Goal: Task Accomplishment & Management: Manage account settings

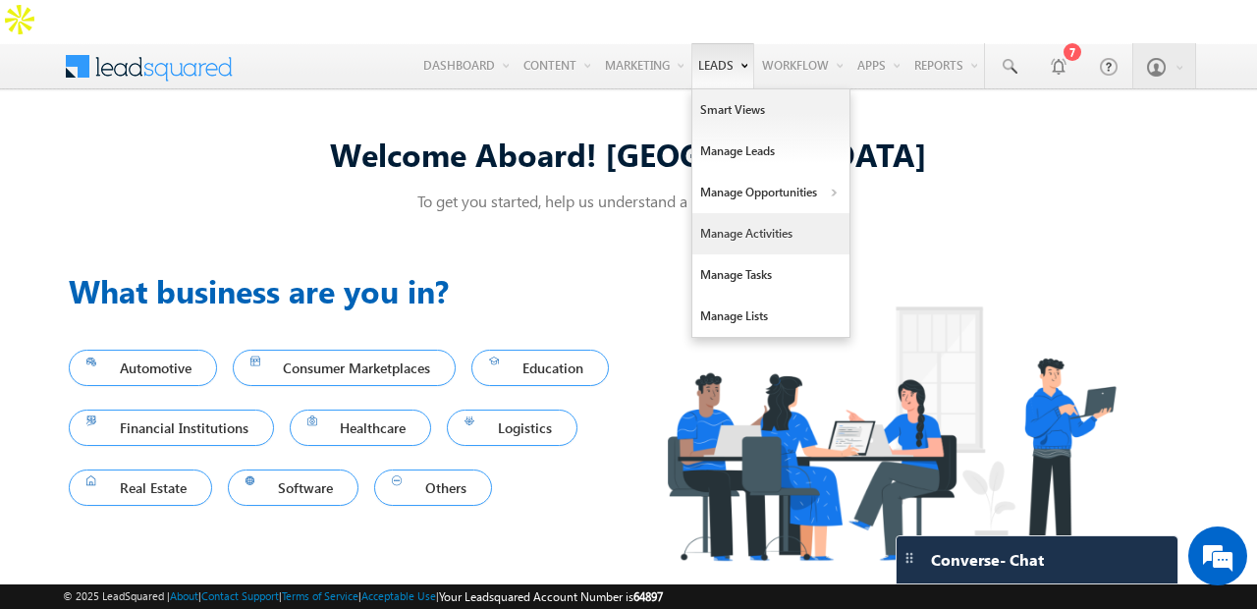
click at [748, 213] on link "Manage Activities" at bounding box center [771, 233] width 157 height 41
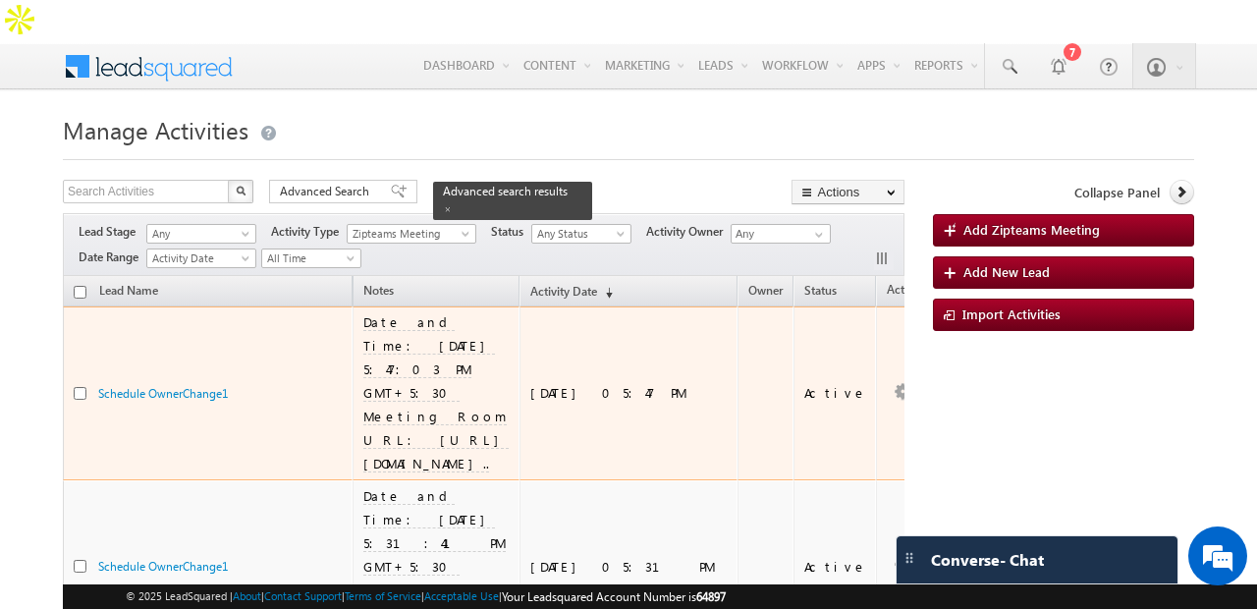
click at [193, 384] on div "Schedule OwnerChange1" at bounding box center [221, 398] width 246 height 28
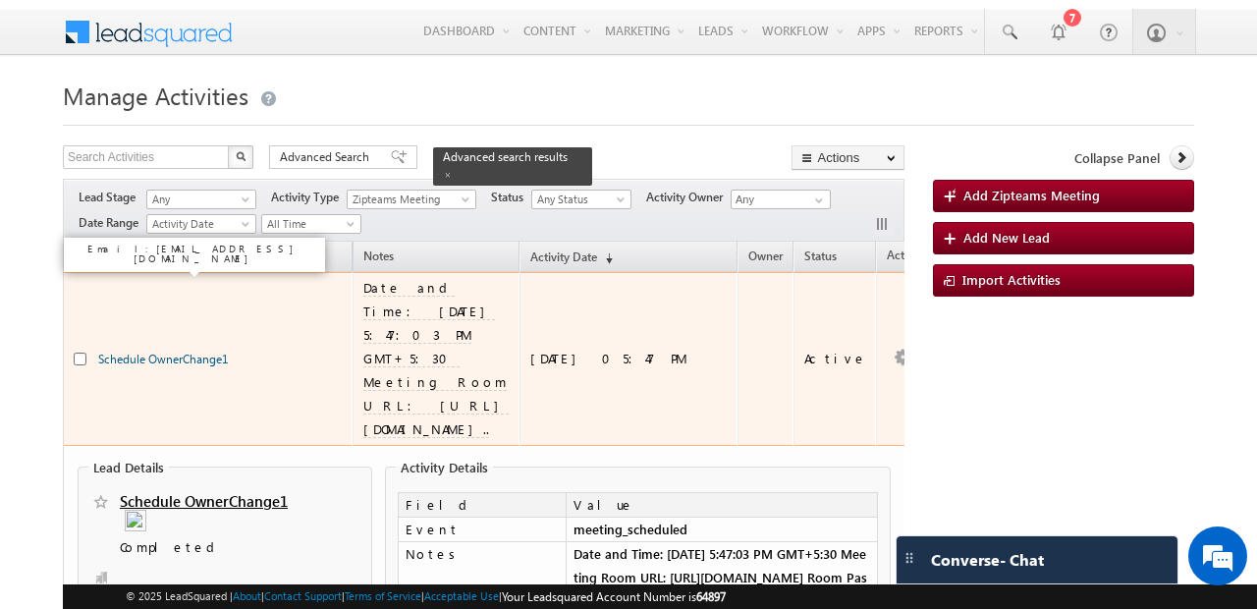
scroll to position [48, 0]
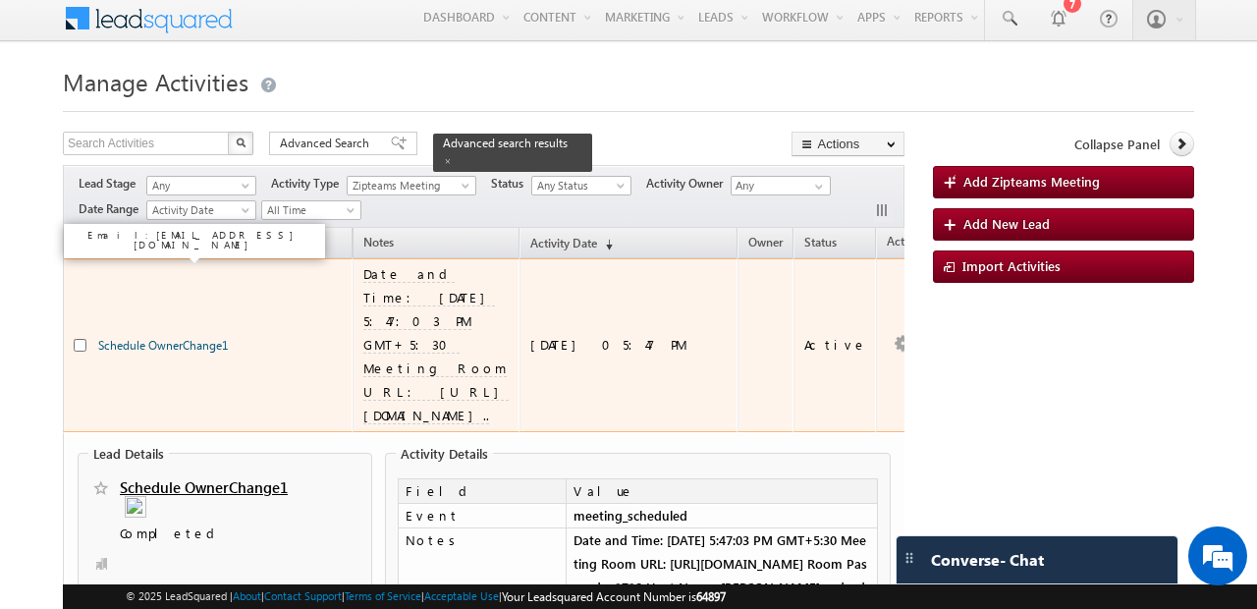
click at [188, 338] on link "Schedule OwnerChange1" at bounding box center [163, 345] width 130 height 15
